Goal: Task Accomplishment & Management: Complete application form

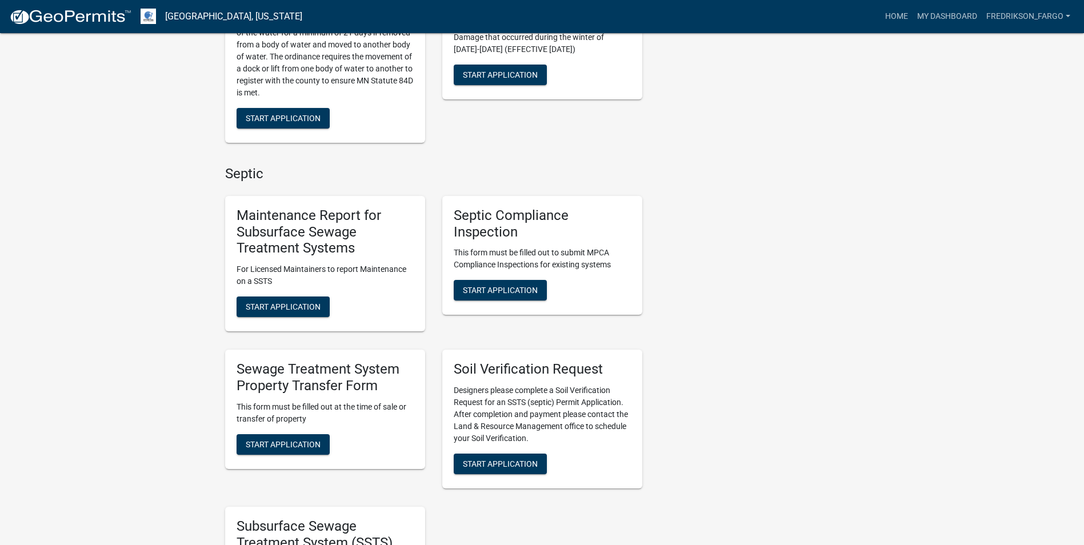
scroll to position [400, 0]
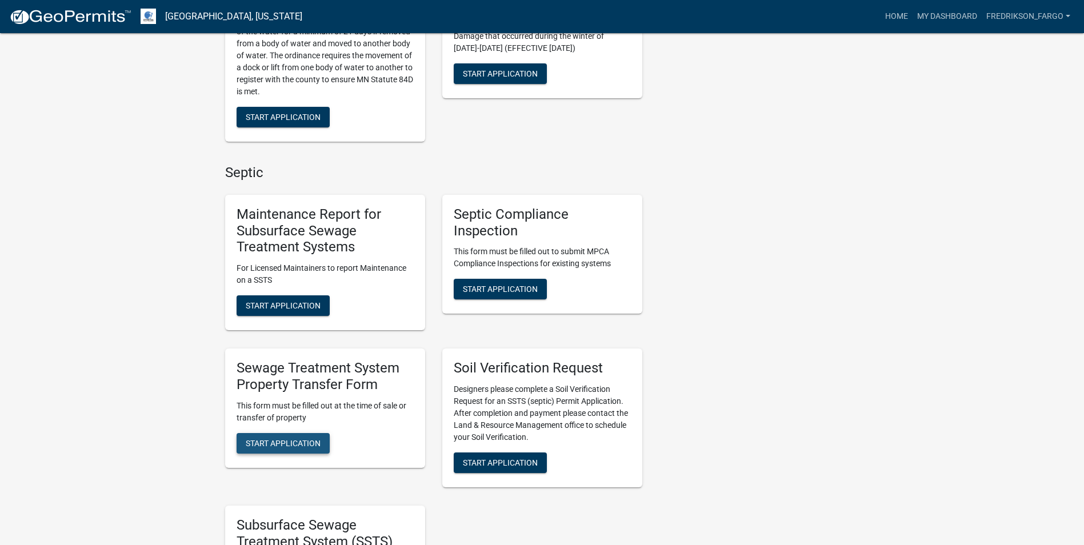
click at [283, 448] on span "Start Application" at bounding box center [283, 442] width 75 height 9
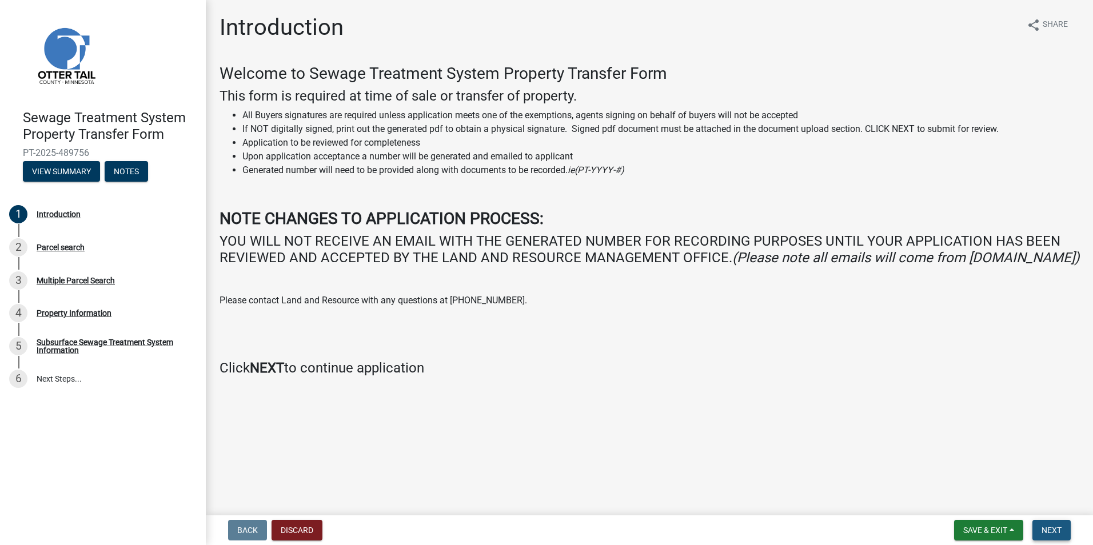
click at [1051, 533] on span "Next" at bounding box center [1051, 530] width 20 height 9
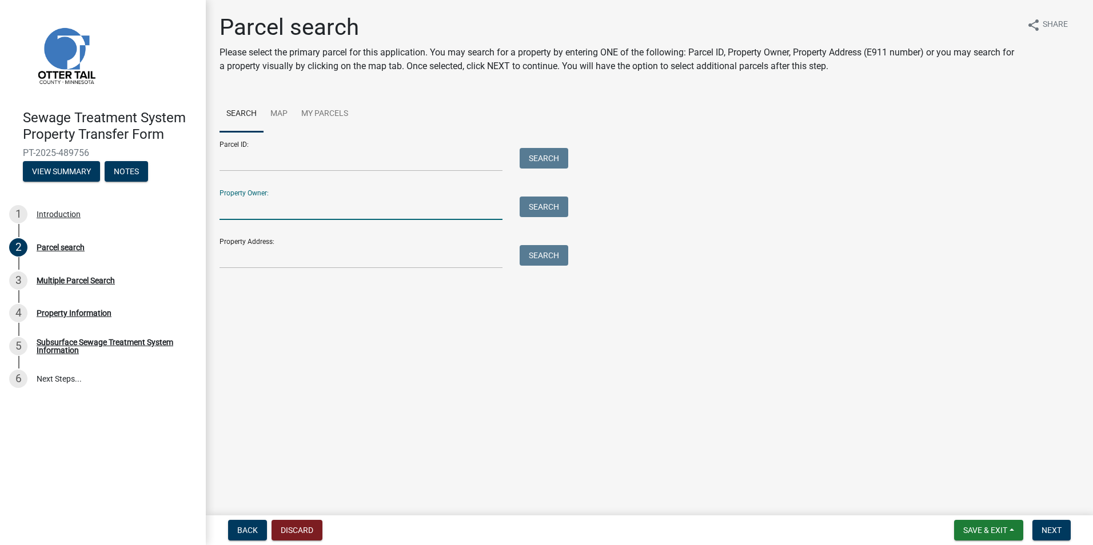
click at [307, 210] on input "Property Owner:" at bounding box center [360, 208] width 283 height 23
type input "huckle"
click at [536, 203] on button "Search" at bounding box center [544, 207] width 49 height 21
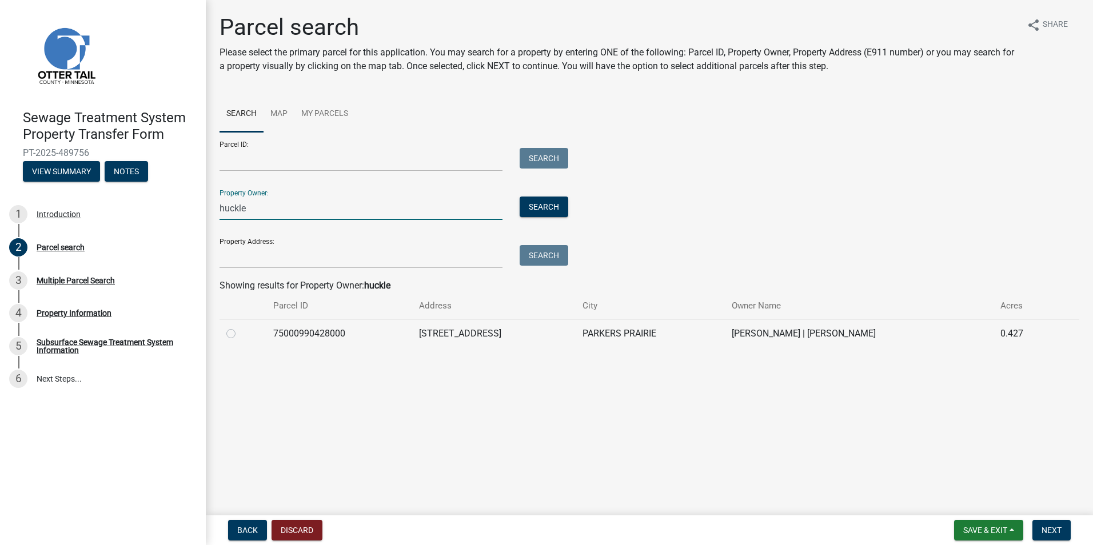
click at [237, 209] on input "huckle" at bounding box center [360, 208] width 283 height 23
click at [285, 154] on input "Parcel ID:" at bounding box center [360, 159] width 283 height 23
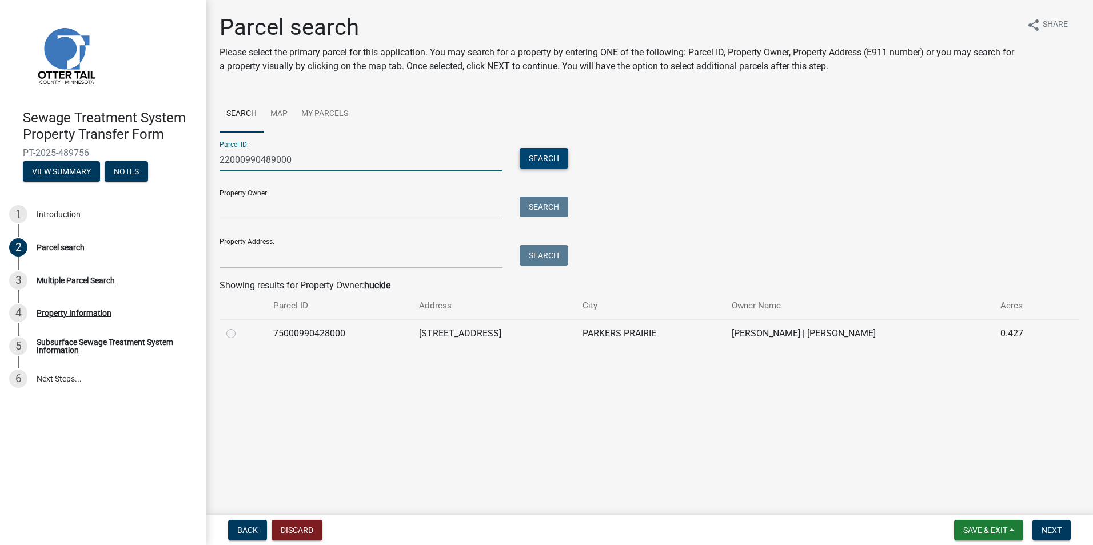
type input "22000990489000"
click at [534, 157] on button "Search" at bounding box center [544, 158] width 49 height 21
click at [240, 327] on label at bounding box center [240, 327] width 0 height 0
click at [240, 334] on input "radio" at bounding box center [243, 330] width 7 height 7
radio input "true"
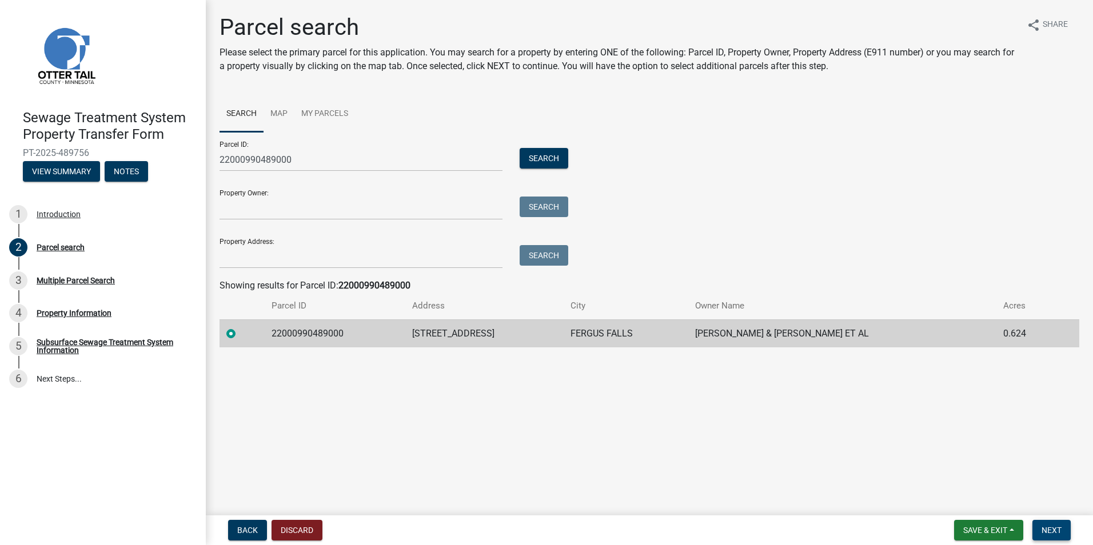
click at [1049, 532] on span "Next" at bounding box center [1051, 530] width 20 height 9
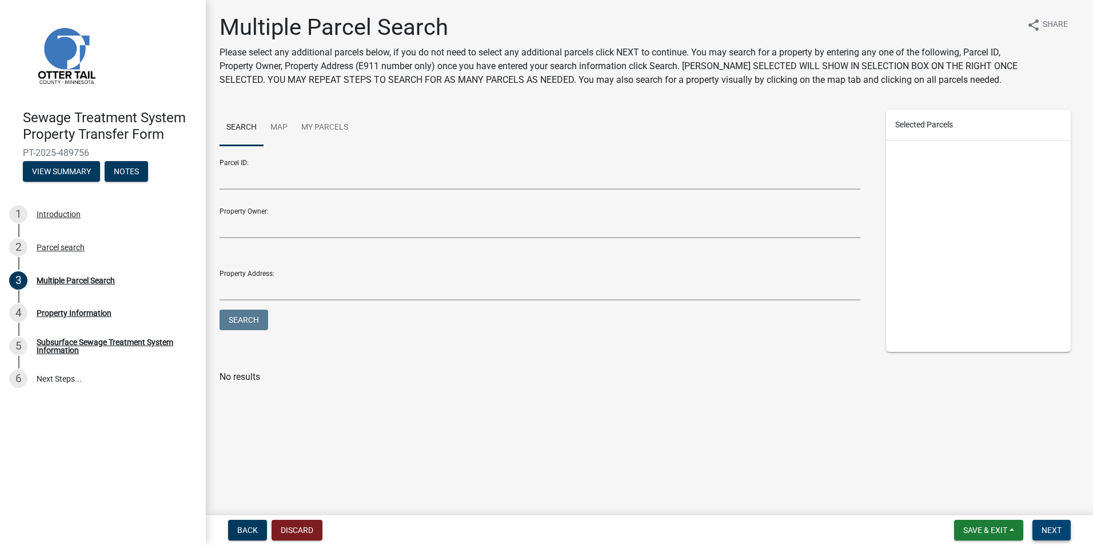
click at [1057, 532] on span "Next" at bounding box center [1051, 530] width 20 height 9
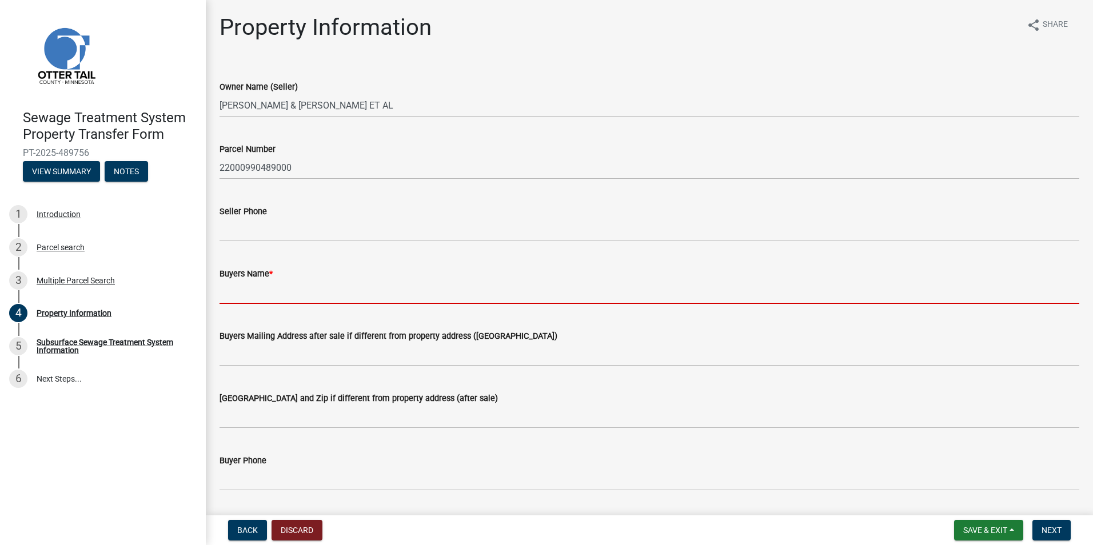
click at [256, 294] on input "Buyers Name *" at bounding box center [649, 292] width 860 height 23
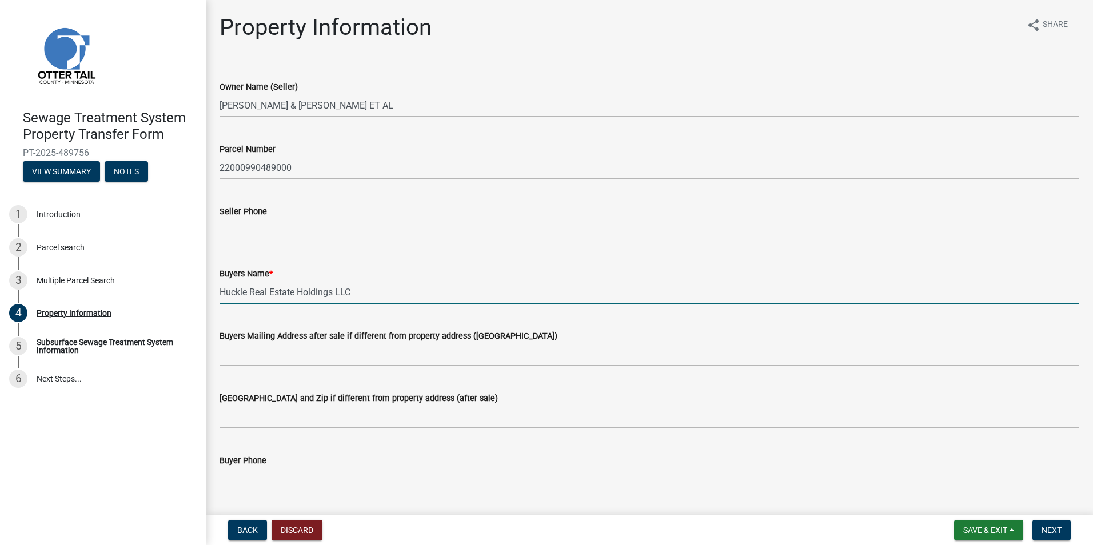
type input "Huckle Real Estate Holdings LLC"
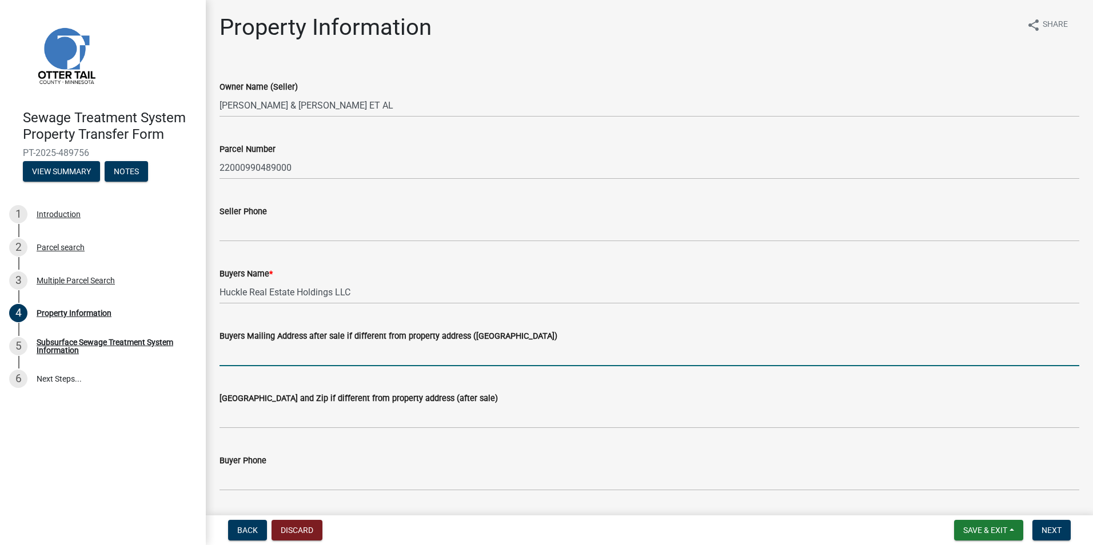
click at [251, 354] on input "Buyers Mailing Address after sale if different from property address ([GEOGRAPH…" at bounding box center [649, 354] width 860 height 23
drag, startPoint x: 307, startPoint y: 354, endPoint x: 341, endPoint y: 354, distance: 33.1
click at [341, 354] on input "[STREET_ADDRESS]" at bounding box center [649, 354] width 860 height 23
click at [325, 354] on input "[STREET_ADDRESS]" at bounding box center [649, 354] width 860 height 23
click at [310, 357] on input "[STREET_ADDRESS]" at bounding box center [649, 354] width 860 height 23
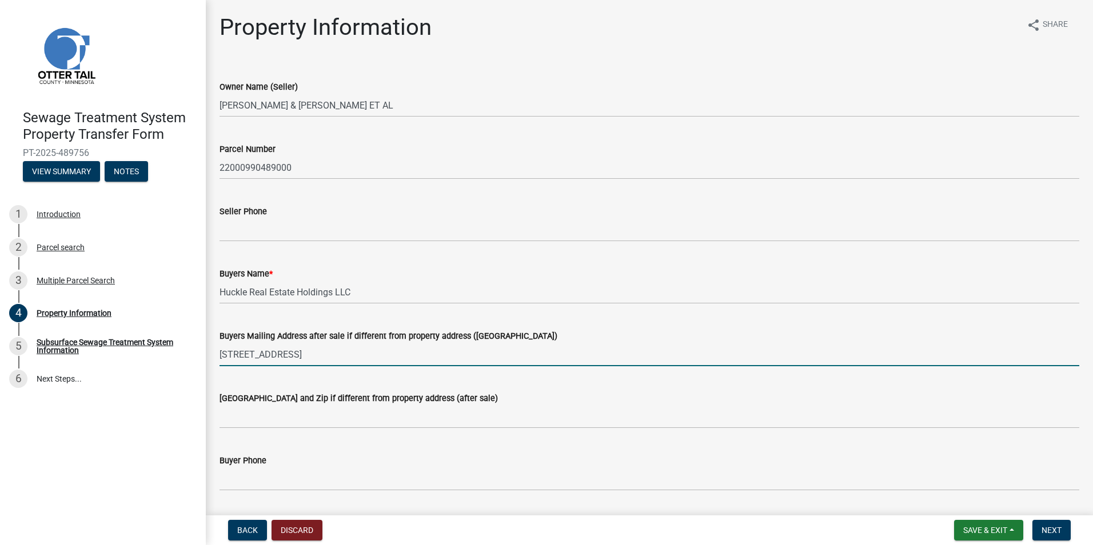
click at [307, 356] on input "[STREET_ADDRESS]" at bounding box center [649, 354] width 860 height 23
drag, startPoint x: 310, startPoint y: 353, endPoint x: 383, endPoint y: 355, distance: 72.6
click at [383, 355] on input "[STREET_ADDRESS]" at bounding box center [649, 354] width 860 height 23
type input "[STREET_ADDRESS]"
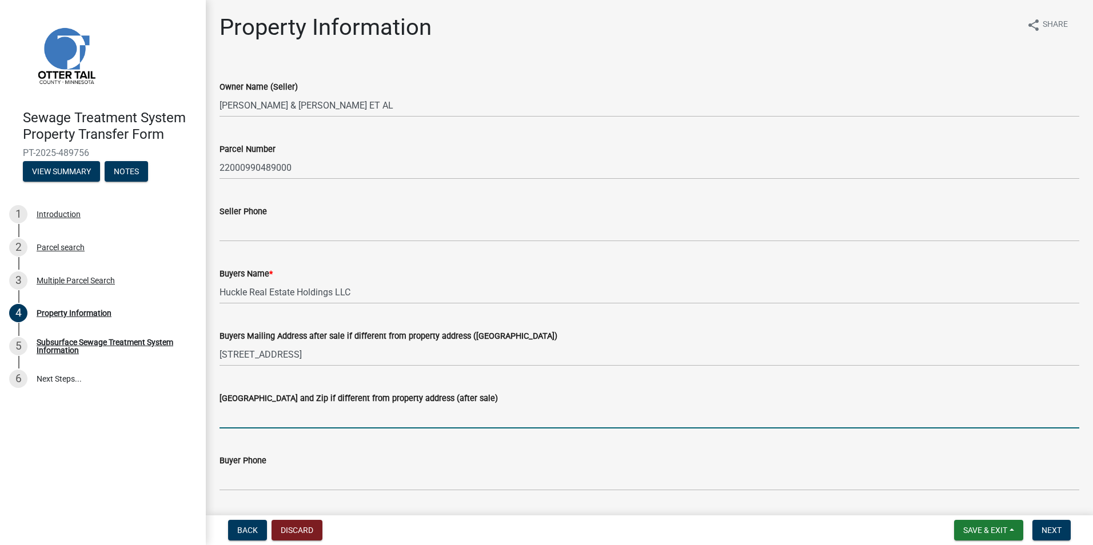
click at [234, 415] on input "[GEOGRAPHIC_DATA] and Zip if different from property address (after sale)" at bounding box center [649, 416] width 860 height 23
paste input "Fargo, ND 58102"
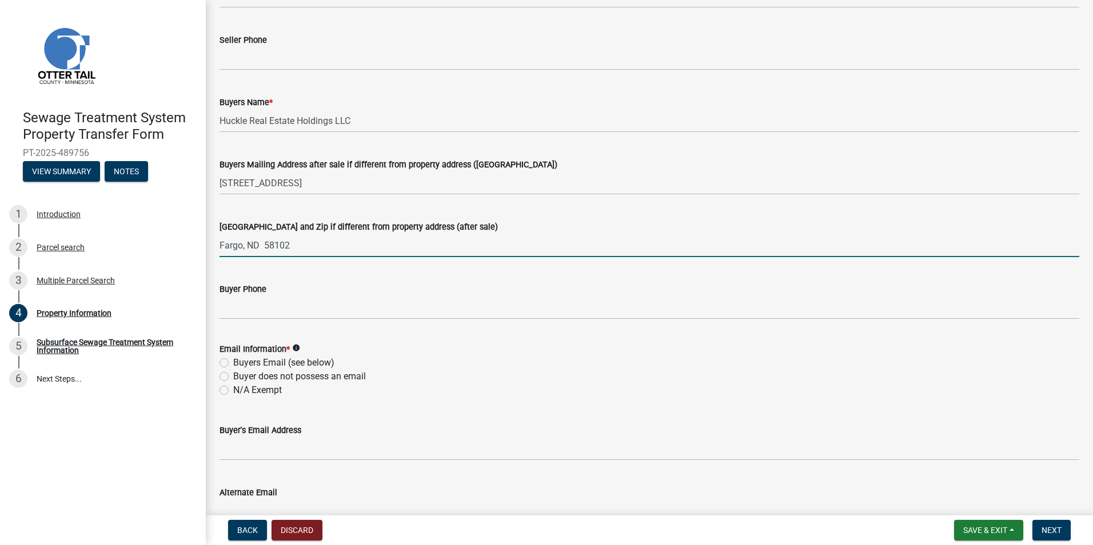
type input "Fargo, ND 58102"
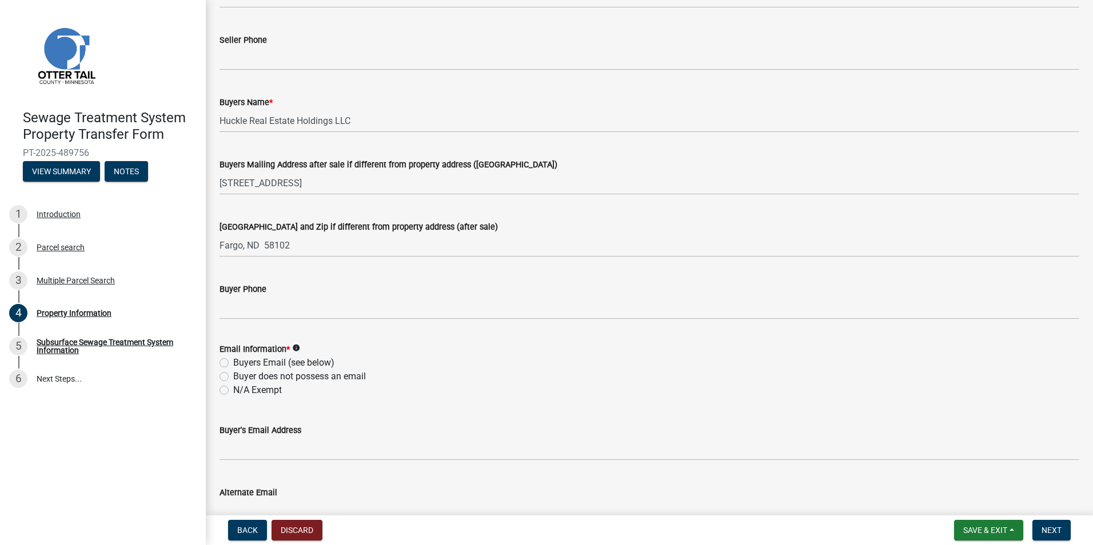
click at [233, 392] on label "N/A Exempt" at bounding box center [257, 391] width 49 height 14
click at [233, 391] on input "N/A Exempt" at bounding box center [236, 387] width 7 height 7
radio input "true"
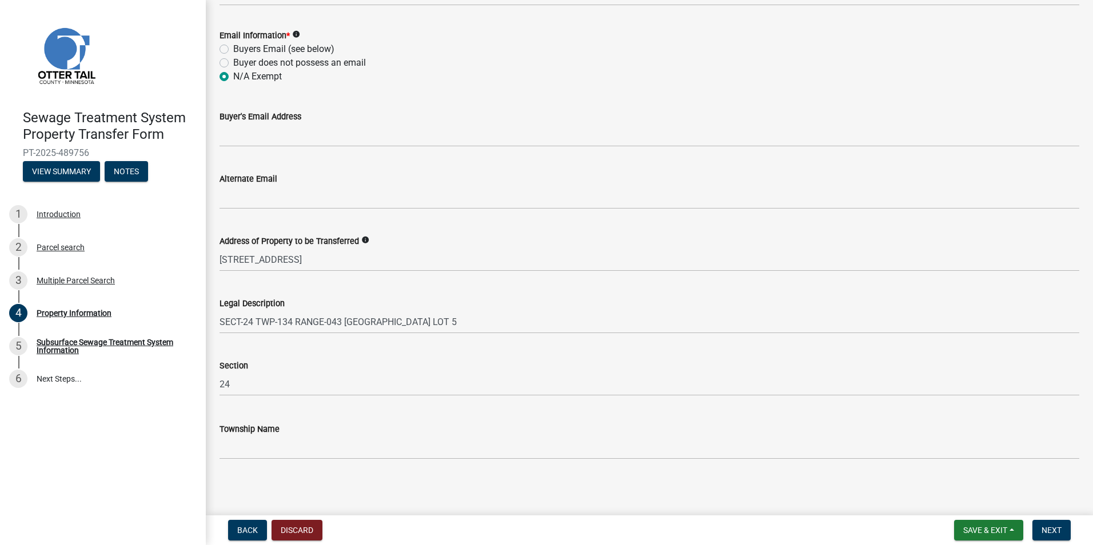
scroll to position [488, 0]
click at [1041, 531] on span "Next" at bounding box center [1051, 530] width 20 height 9
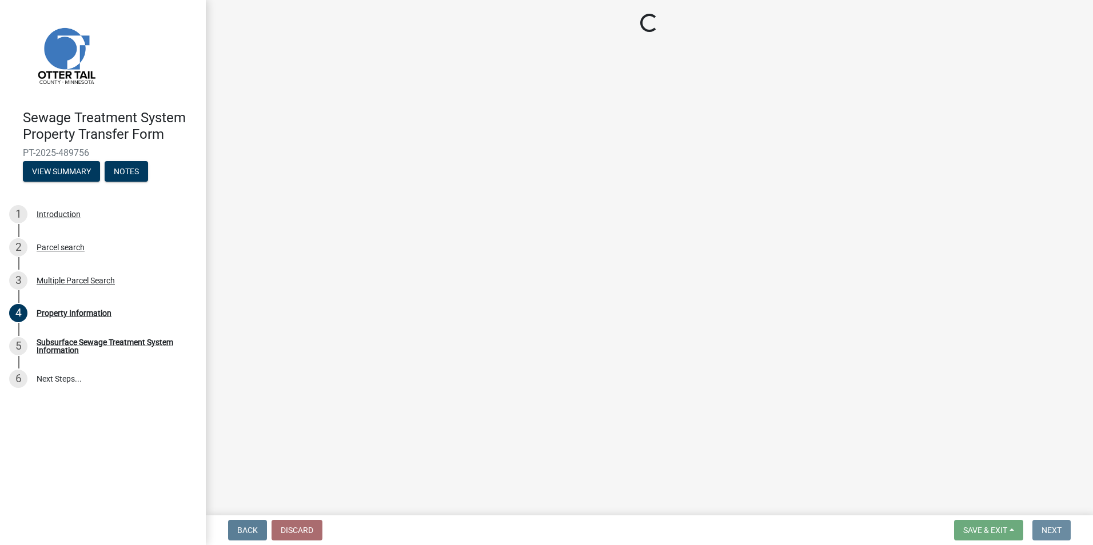
scroll to position [0, 0]
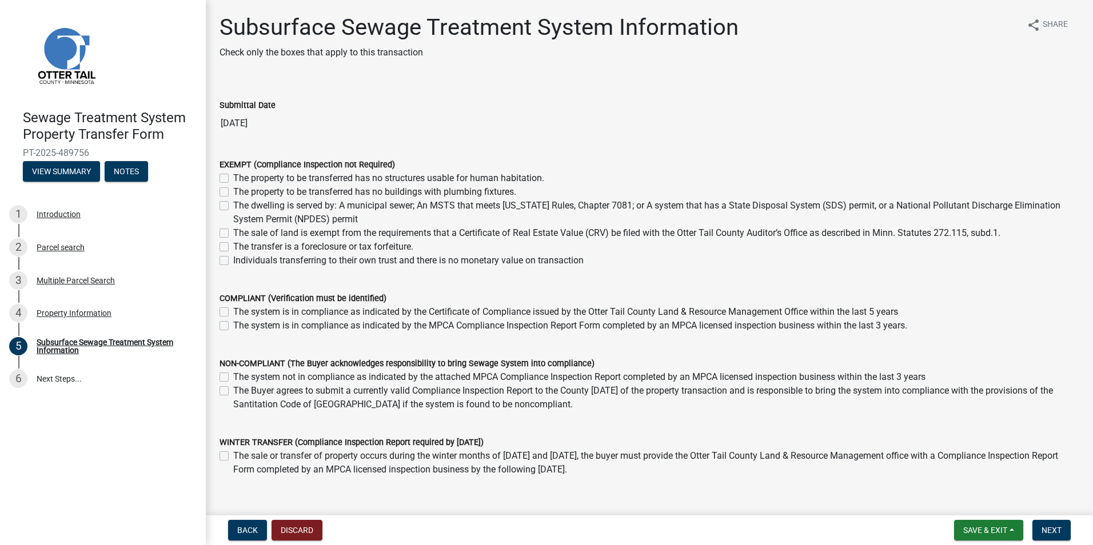
click at [233, 230] on label "The sale of land is exempt from the requirements that a Certificate of Real Est…" at bounding box center [616, 233] width 767 height 14
click at [233, 230] on input "The sale of land is exempt from the requirements that a Certificate of Real Est…" at bounding box center [236, 229] width 7 height 7
checkbox input "true"
checkbox input "false"
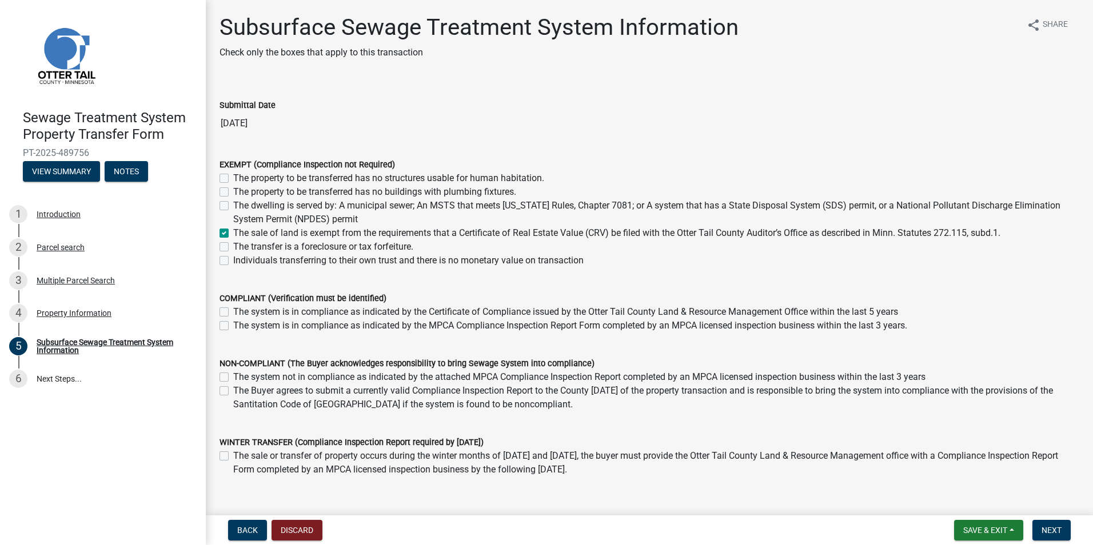
checkbox input "false"
checkbox input "true"
checkbox input "false"
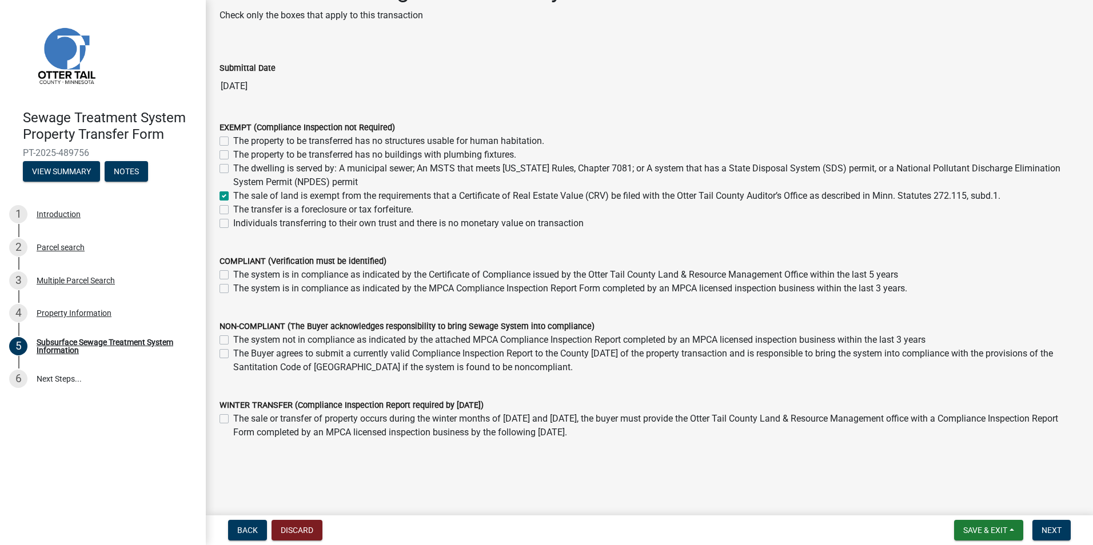
scroll to position [57, 0]
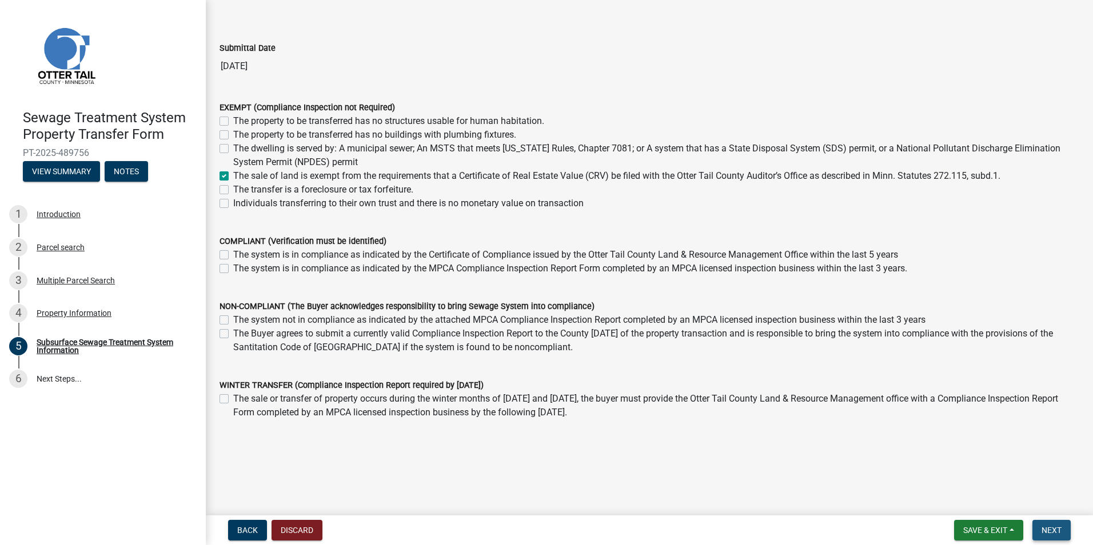
click at [1058, 530] on span "Next" at bounding box center [1051, 530] width 20 height 9
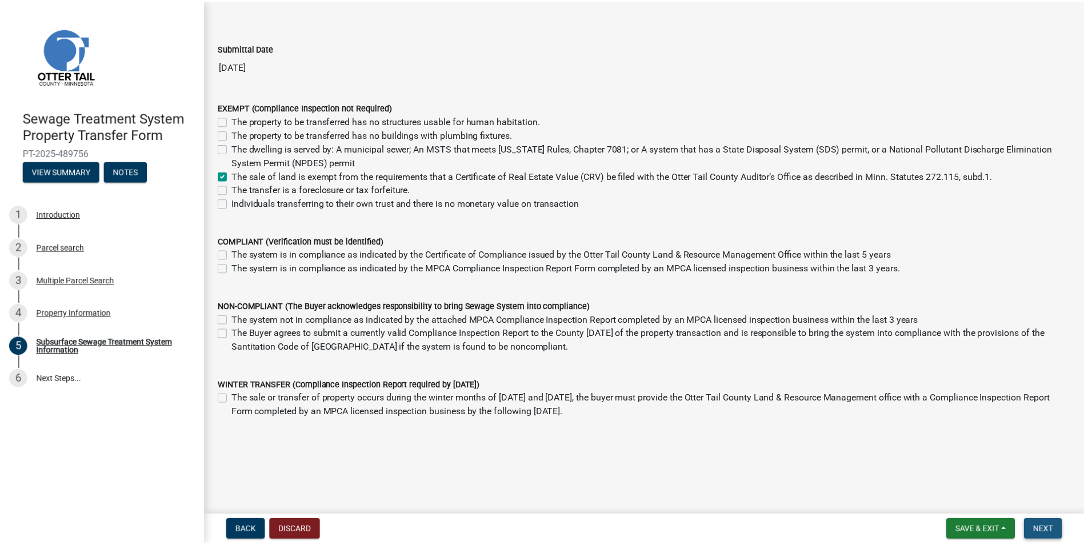
scroll to position [0, 0]
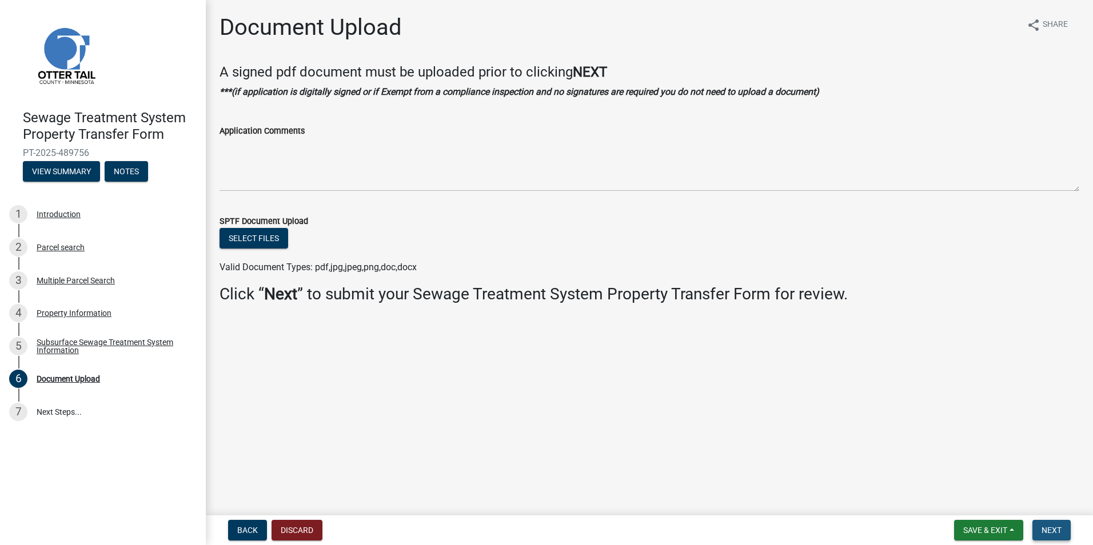
click at [1058, 523] on button "Next" at bounding box center [1051, 530] width 38 height 21
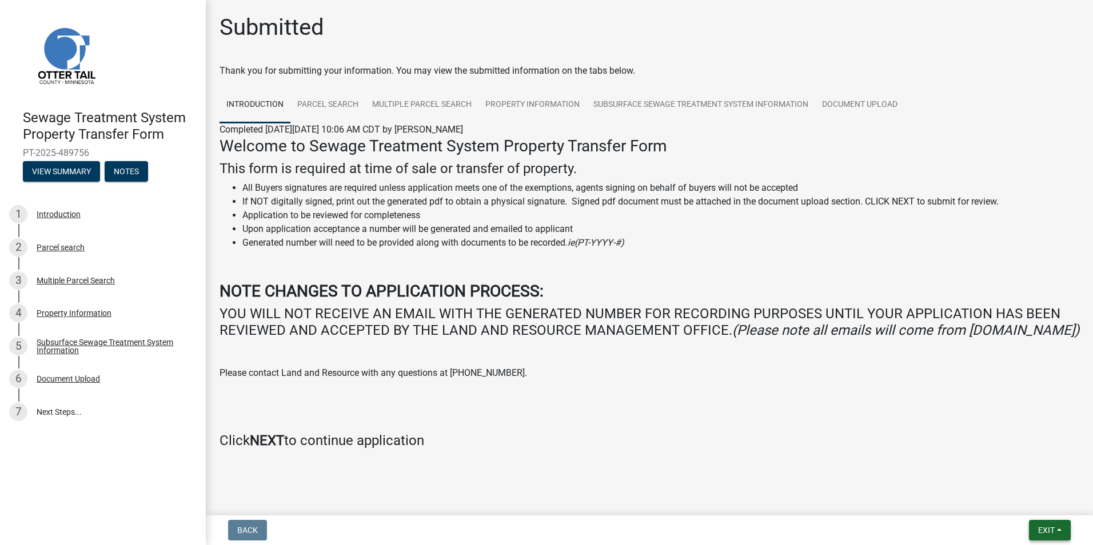
click at [1040, 532] on span "Exit" at bounding box center [1046, 530] width 17 height 9
click at [1013, 501] on button "Save & Exit" at bounding box center [1024, 500] width 91 height 27
